Goal: Information Seeking & Learning: Learn about a topic

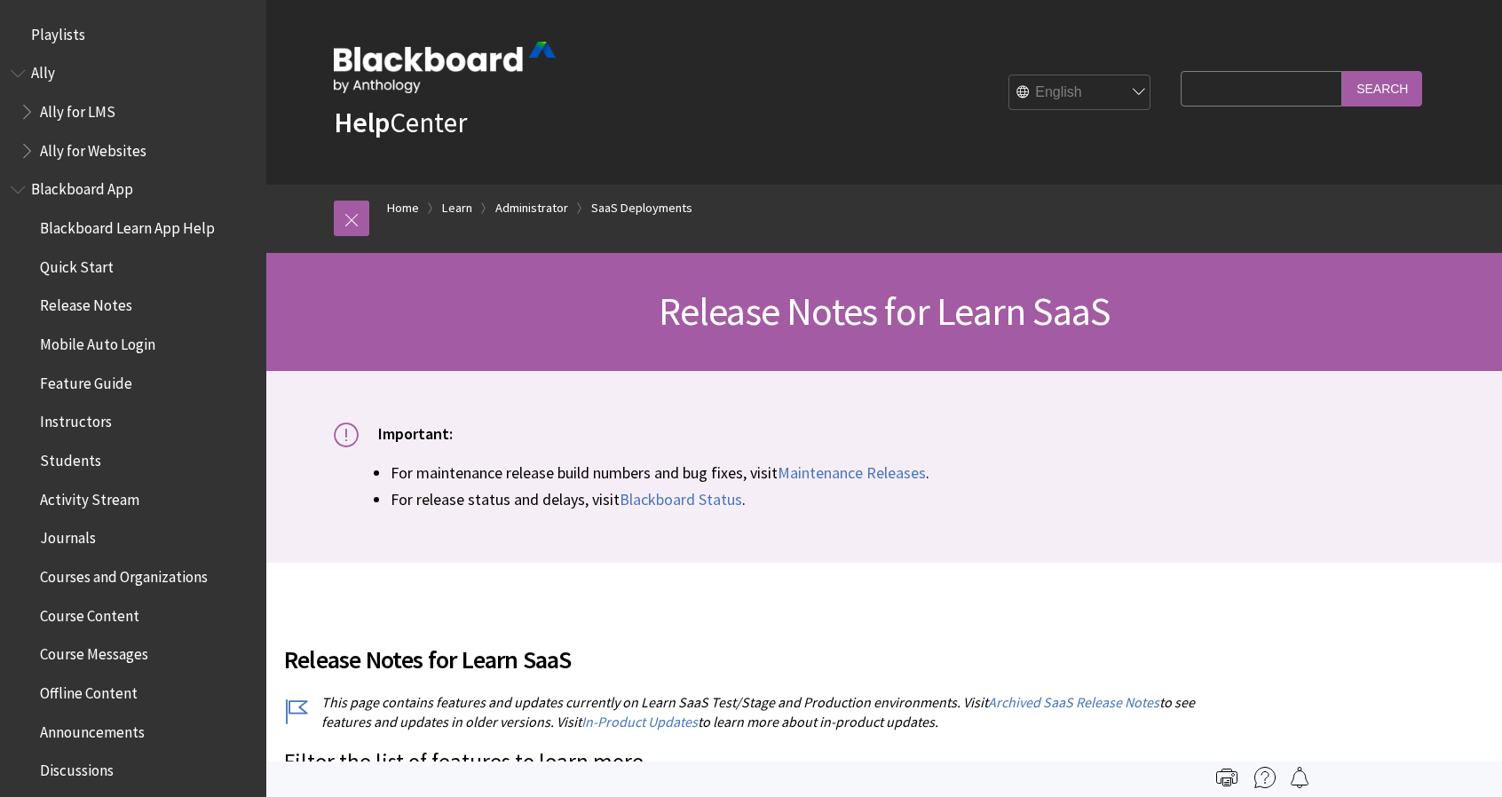
scroll to position [1942, 0]
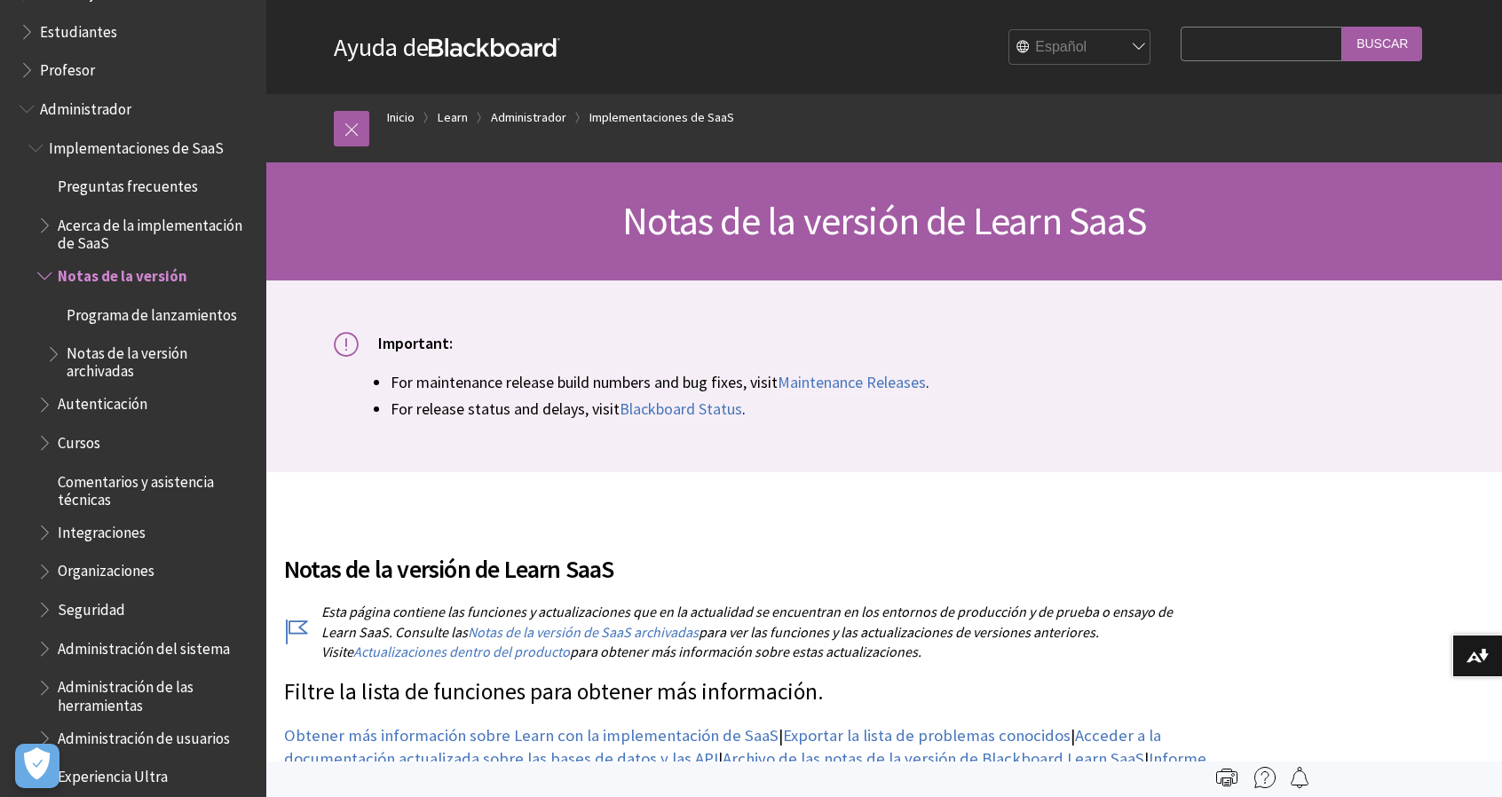
scroll to position [1491, 0]
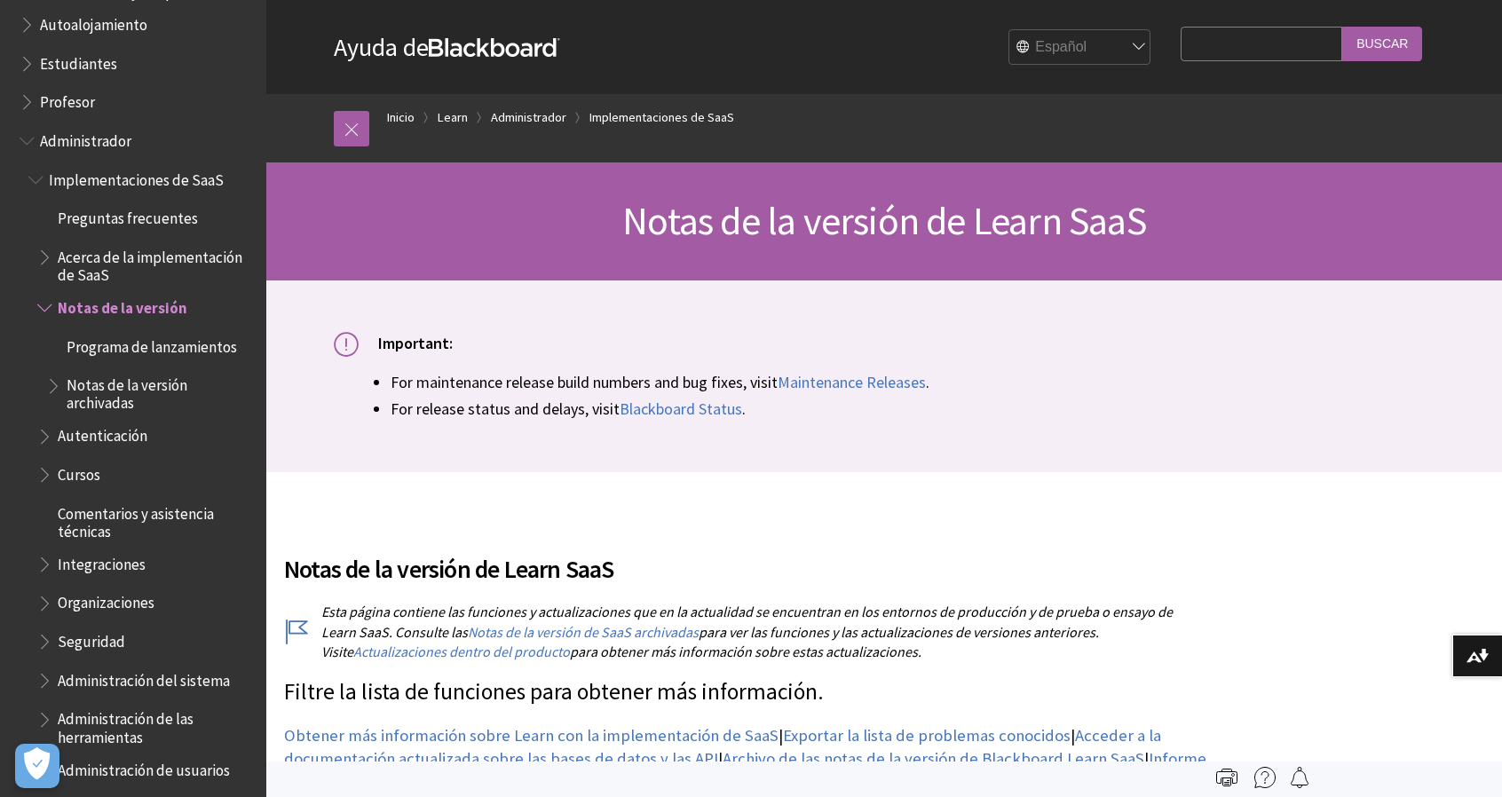
click at [138, 352] on span "Programa de lanzamientos" at bounding box center [152, 344] width 170 height 24
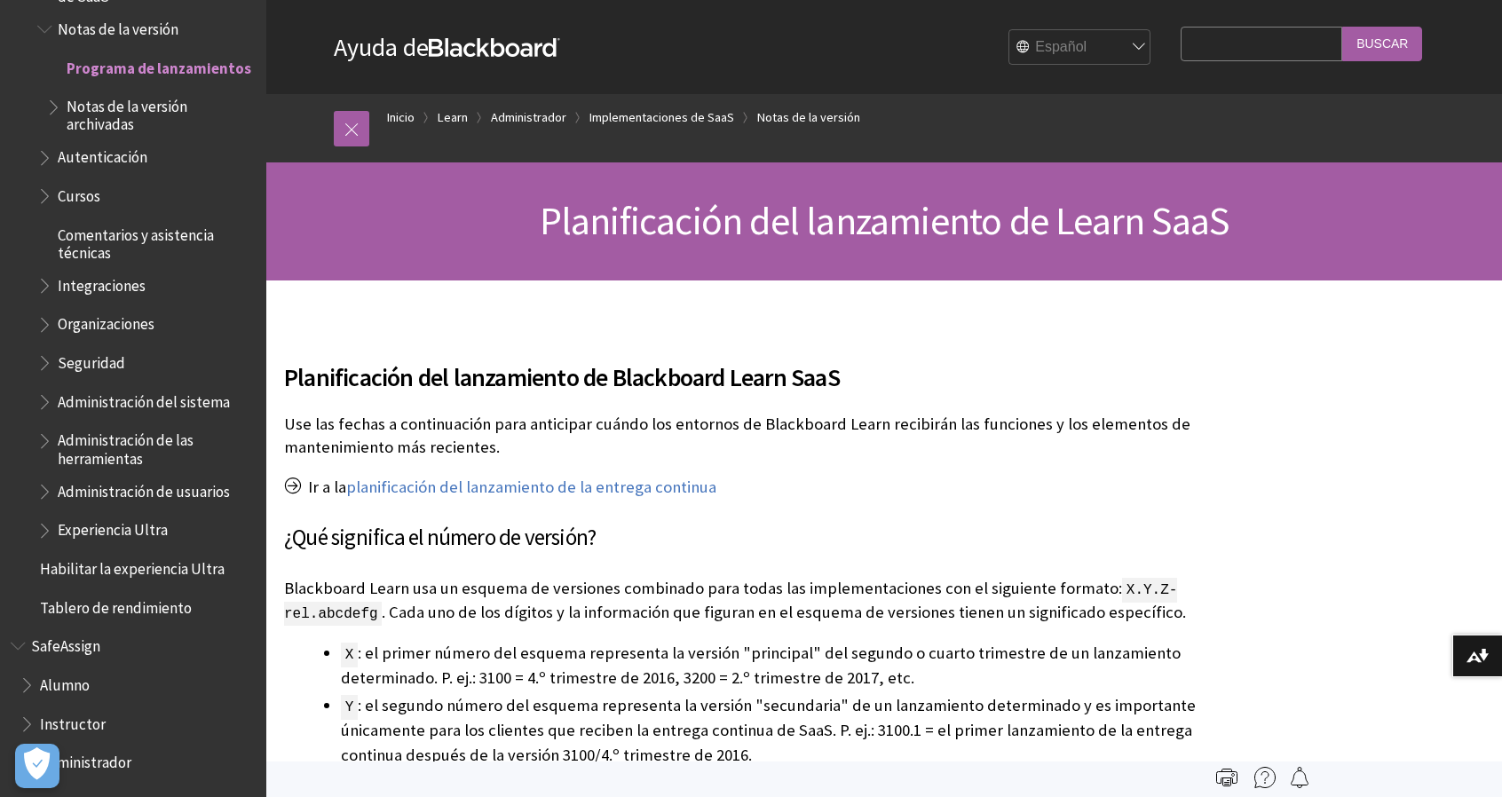
click at [1050, 33] on select "English عربية Català Cymraeg Deutsch Español Suomi Français עברית Italiano 日本語 …" at bounding box center [1080, 48] width 142 height 36
select select "/Learn/Administrator/SaaS/Release_Notes/Learn_SaaS_Release_Schedule"
click at [1009, 30] on select "English عربية Català Cymraeg Deutsch Español Suomi Français עברית Italiano 日本語 …" at bounding box center [1080, 48] width 142 height 36
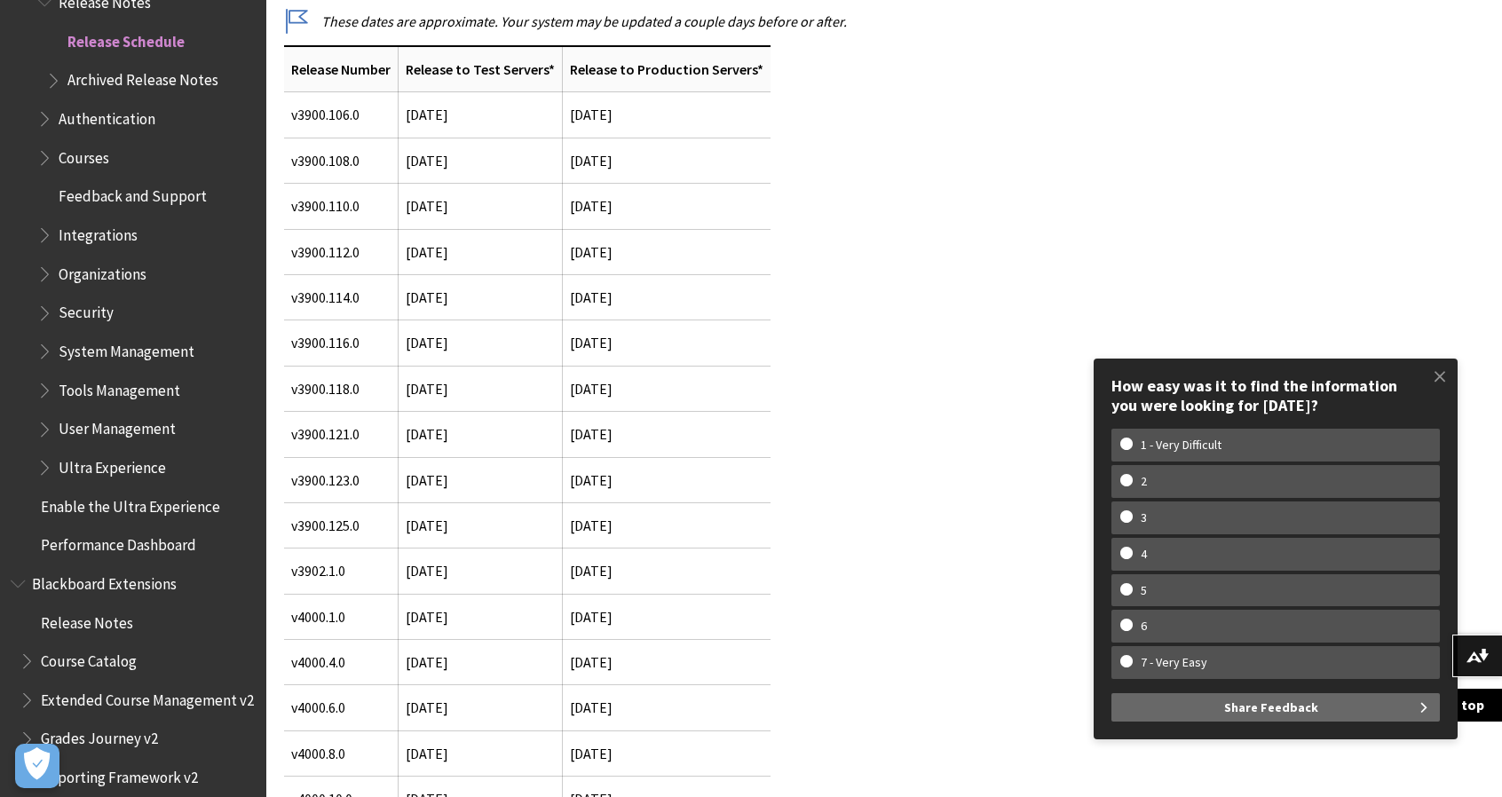
scroll to position [533, 0]
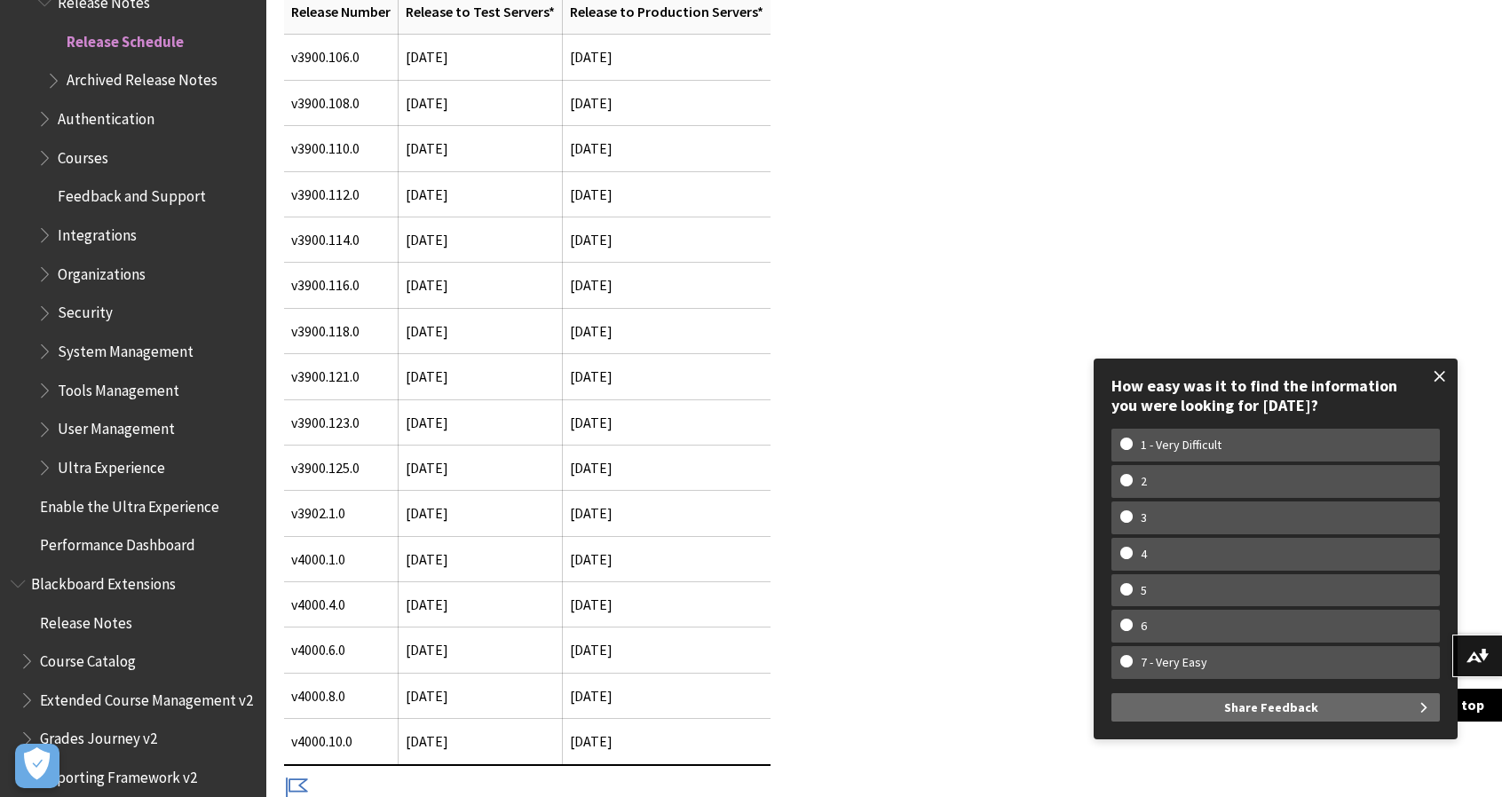
click at [1442, 375] on span at bounding box center [1439, 376] width 37 height 37
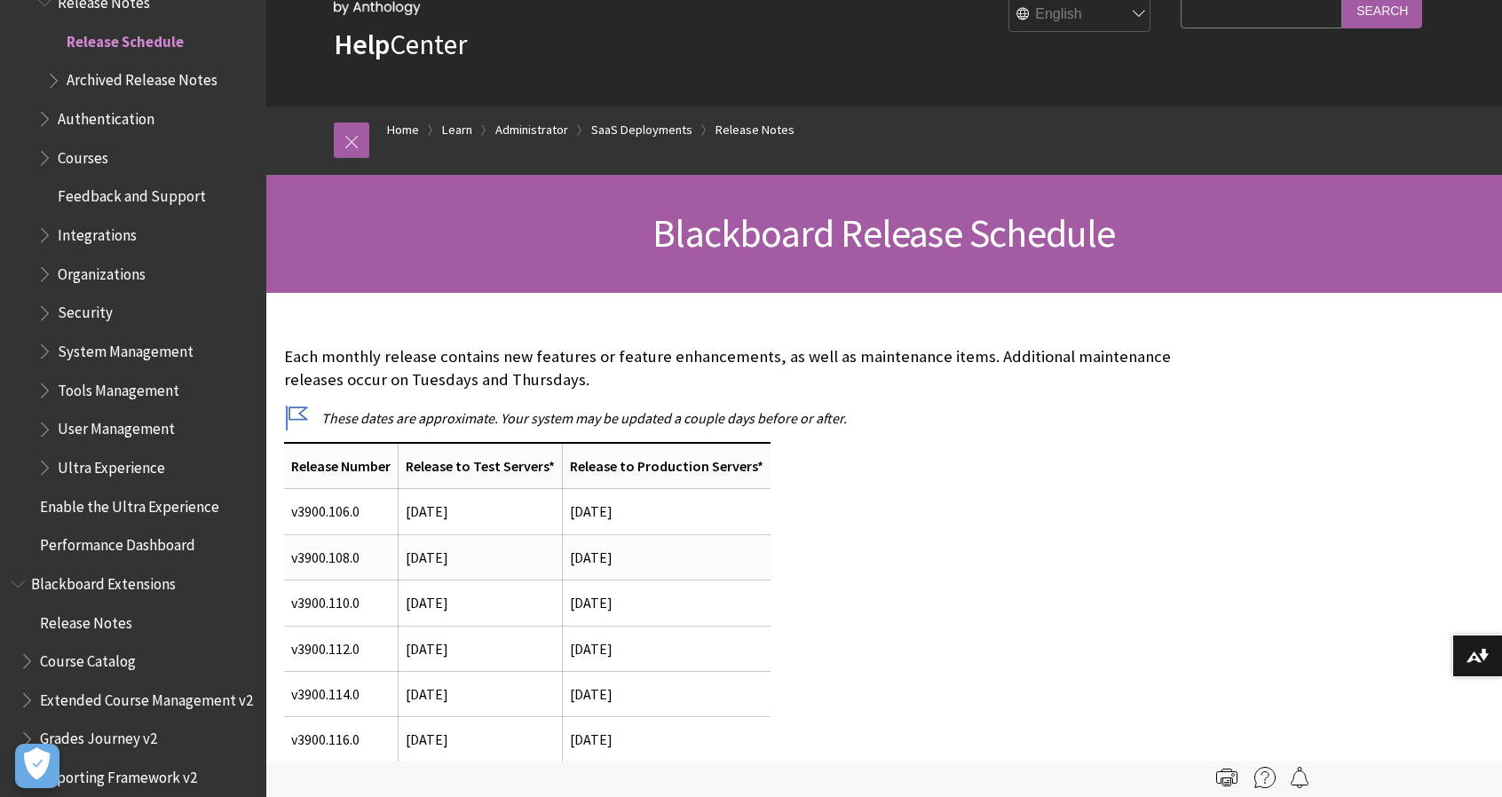
scroll to position [0, 0]
